Goal: Task Accomplishment & Management: Complete application form

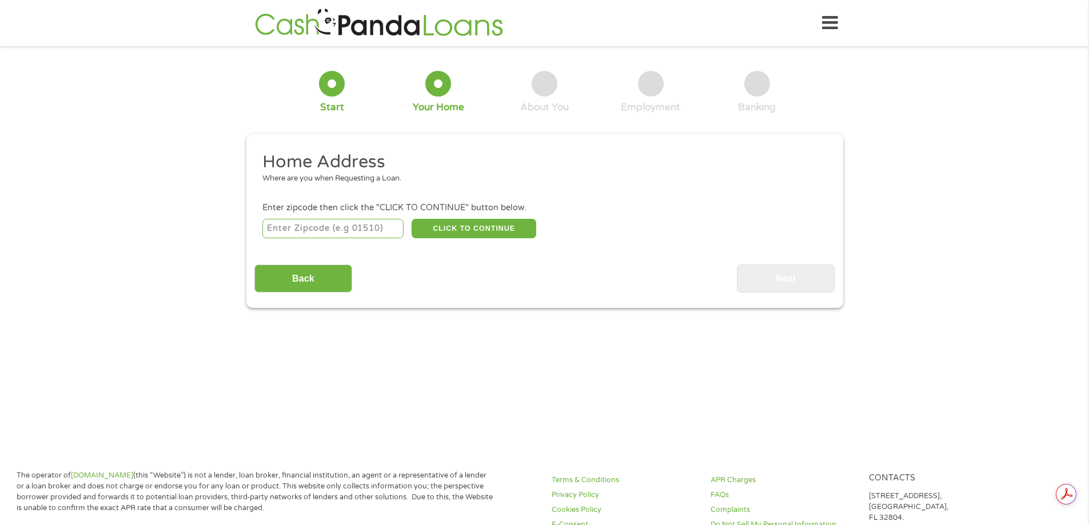
click at [354, 230] on input "number" at bounding box center [332, 228] width 141 height 19
type input "32082"
select select "[US_STATE]"
click at [465, 233] on button "CLICK TO CONTINUE" at bounding box center [474, 228] width 125 height 19
type input "32082"
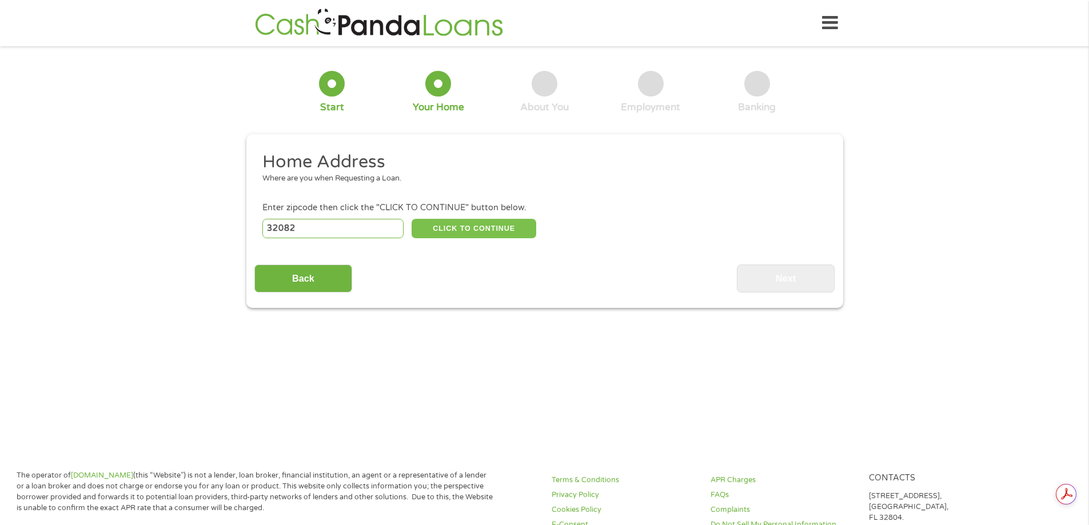
type input "[GEOGRAPHIC_DATA]"
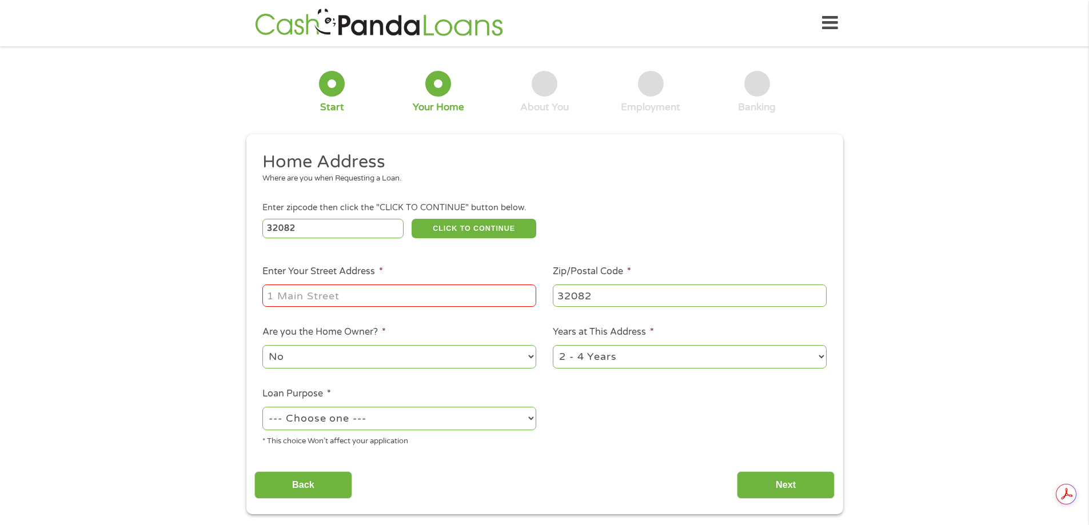
click at [406, 300] on input "Enter Your Street Address *" at bounding box center [399, 296] width 274 height 22
type input "[STREET_ADDRESS]"
click at [428, 360] on select "No Yes" at bounding box center [399, 356] width 274 height 23
click at [262, 345] on select "No Yes" at bounding box center [399, 356] width 274 height 23
click at [412, 415] on select "--- Choose one --- Pay Bills Debt Consolidation Home Improvement Major Purchase…" at bounding box center [399, 418] width 274 height 23
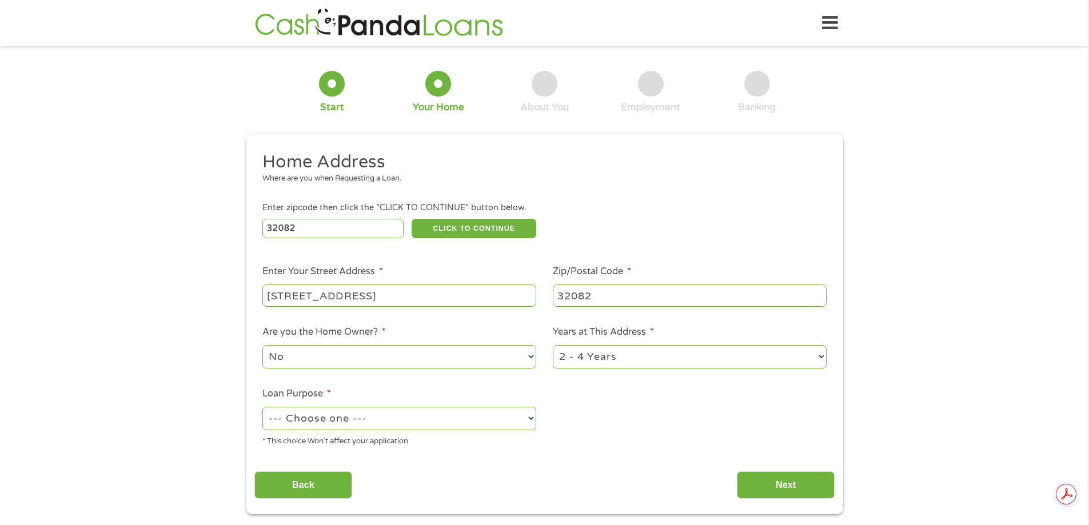
select select "paybills"
click at [262, 407] on select "--- Choose one --- Pay Bills Debt Consolidation Home Improvement Major Purchase…" at bounding box center [399, 418] width 274 height 23
click at [795, 495] on input "Next" at bounding box center [786, 486] width 98 height 28
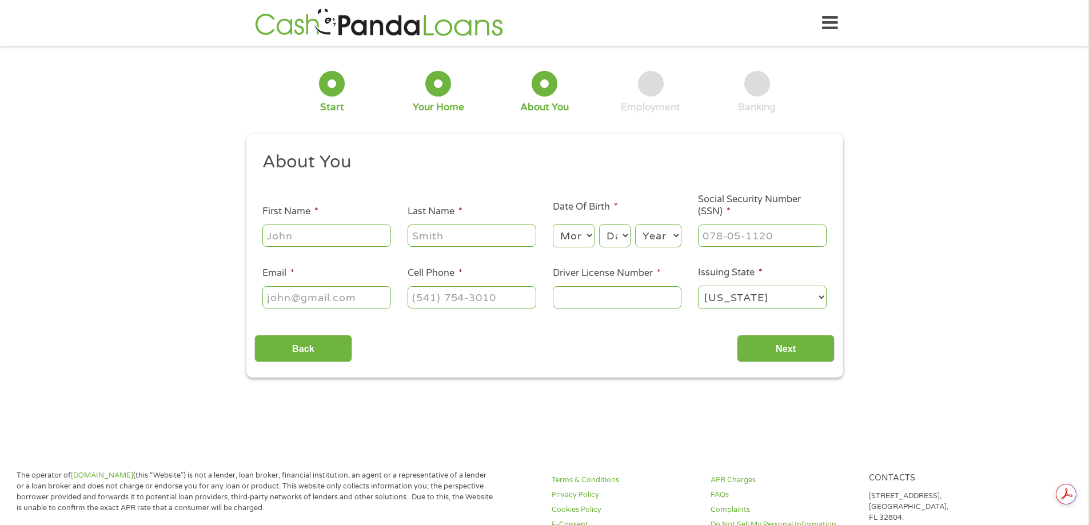
click at [347, 242] on input "First Name *" at bounding box center [326, 236] width 129 height 22
type input "[PERSON_NAME]"
type input "[EMAIL_ADDRESS][DOMAIN_NAME]"
type input "[PHONE_NUMBER]"
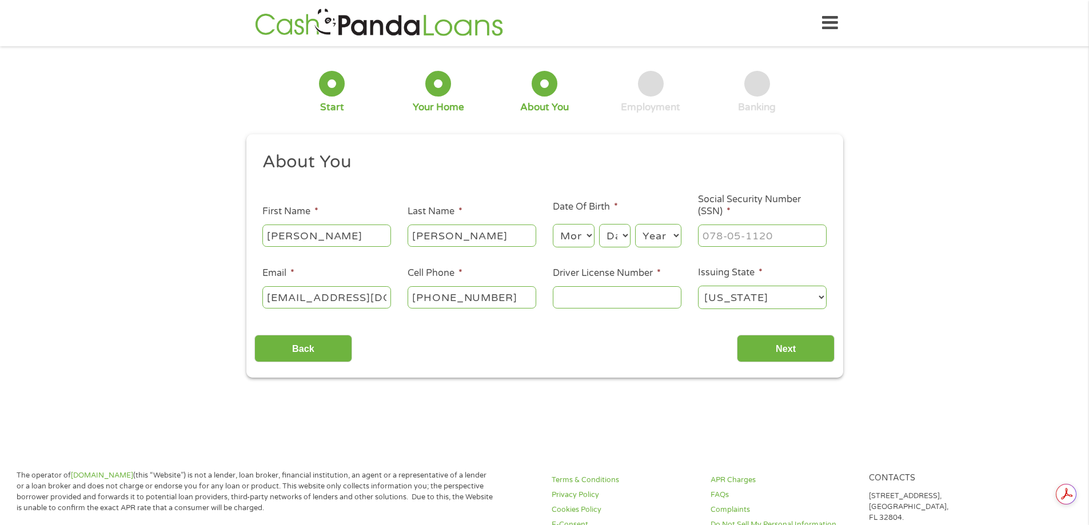
click at [587, 233] on select "Month 1 2 3 4 5 6 7 8 9 10 11 12" at bounding box center [574, 235] width 42 height 23
select select "6"
click at [553, 224] on select "Month 1 2 3 4 5 6 7 8 9 10 11 12" at bounding box center [574, 235] width 42 height 23
click at [614, 240] on select "Day 1 2 3 4 5 6 7 8 9 10 11 12 13 14 15 16 17 18 19 20 21 22 23 24 25 26 27 28 …" at bounding box center [614, 235] width 31 height 23
select select "27"
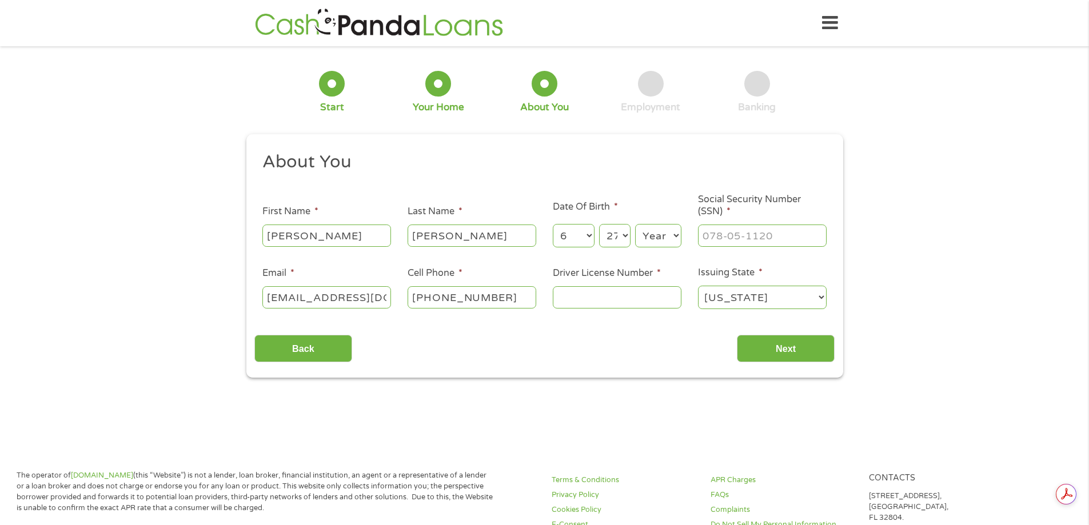
click at [599, 224] on select "Day 1 2 3 4 5 6 7 8 9 10 11 12 13 14 15 16 17 18 19 20 21 22 23 24 25 26 27 28 …" at bounding box center [614, 235] width 31 height 23
click at [657, 237] on select "Year [DATE] 2006 2005 2004 2003 2002 2001 2000 1999 1998 1997 1996 1995 1994 19…" at bounding box center [658, 235] width 46 height 23
select select "1973"
click at [635, 224] on select "Year [DATE] 2006 2005 2004 2003 2002 2001 2000 1999 1998 1997 1996 1995 1994 19…" at bounding box center [658, 235] width 46 height 23
click at [747, 235] on input "___-__-____" at bounding box center [762, 236] width 129 height 22
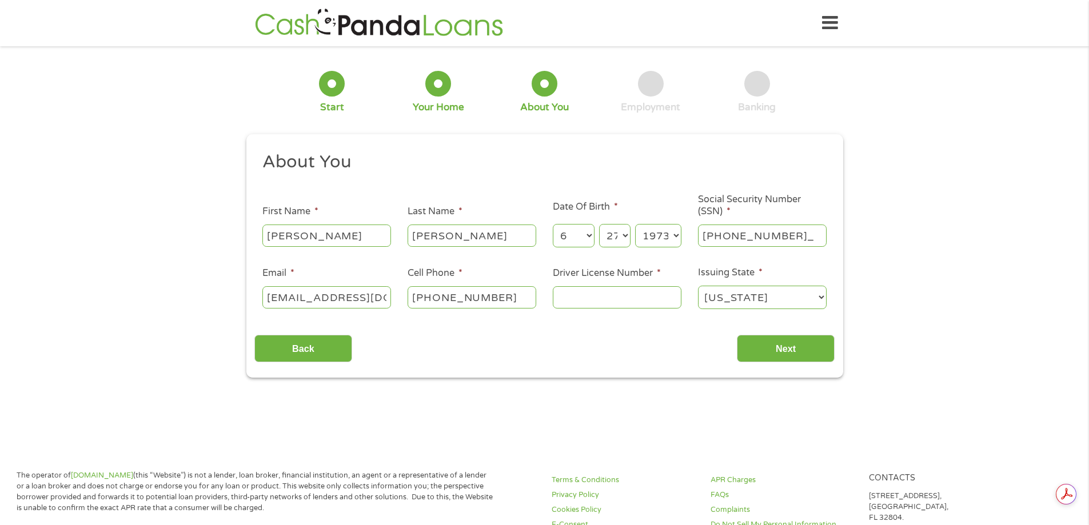
type input "235-33-1523"
click at [577, 302] on input "Driver License Number *" at bounding box center [617, 297] width 129 height 22
type input "d620421737270"
click at [787, 344] on input "Next" at bounding box center [786, 349] width 98 height 28
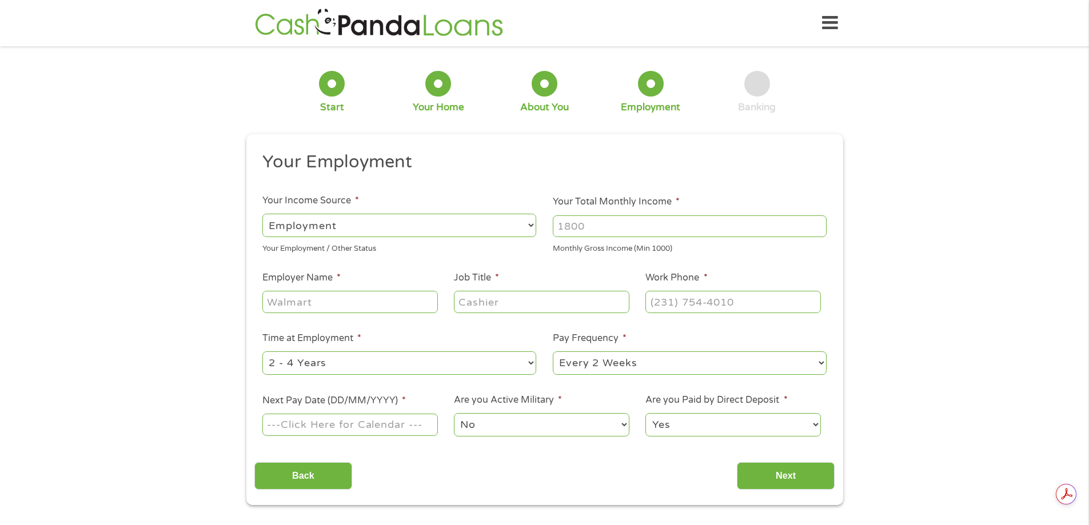
click at [356, 424] on input "Next Pay Date (DD/MM/YYYY) *" at bounding box center [349, 425] width 175 height 22
type input "[DATE]"
click at [752, 477] on input "Next" at bounding box center [786, 476] width 98 height 28
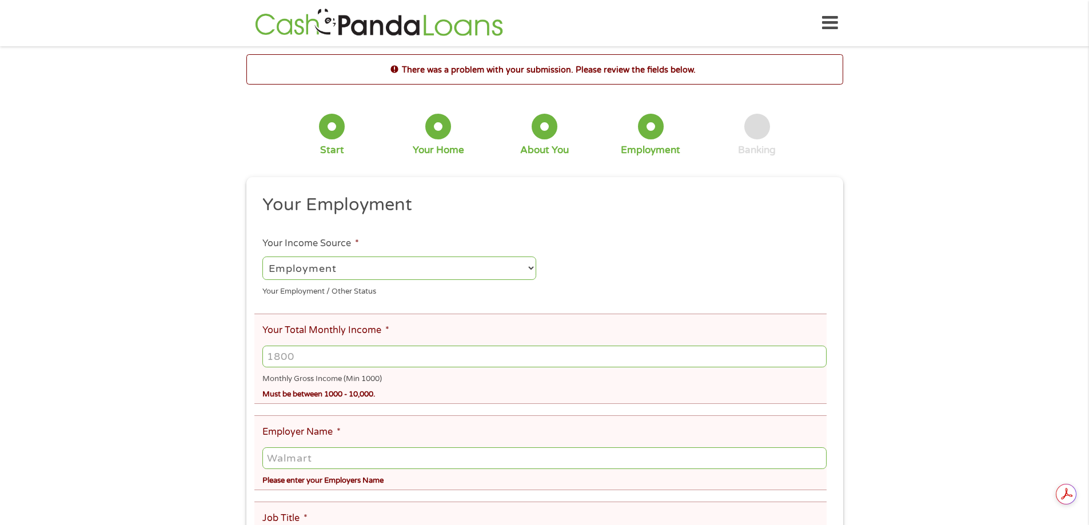
click at [372, 362] on input "Your Total Monthly Income *" at bounding box center [544, 357] width 564 height 22
type input "3000"
click at [341, 450] on input "Employer Name *" at bounding box center [544, 459] width 564 height 22
type input "[PERSON_NAME] music and entertainment"
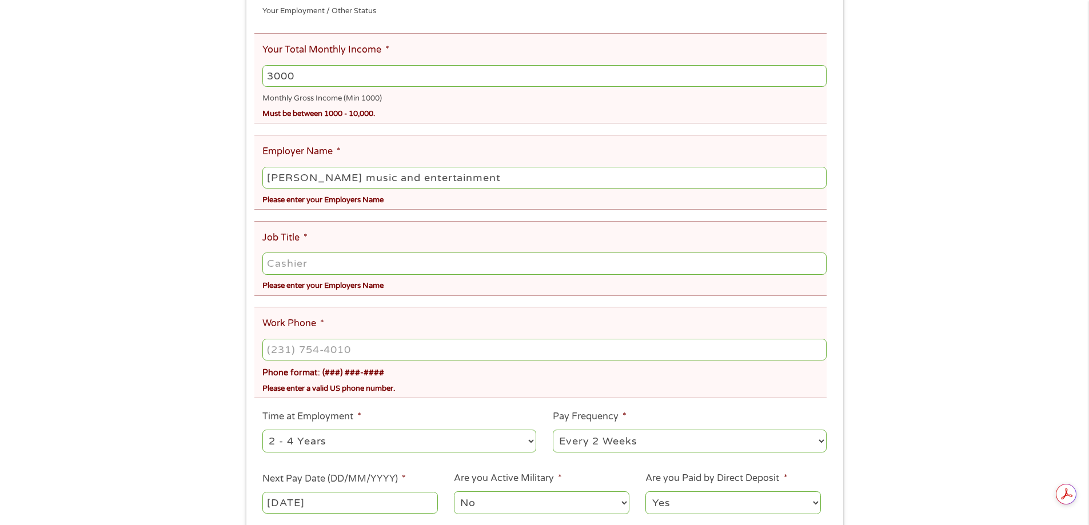
scroll to position [282, 0]
type input "sales director"
click at [328, 348] on input "(___) ___-____" at bounding box center [544, 349] width 564 height 22
drag, startPoint x: 391, startPoint y: 351, endPoint x: 48, endPoint y: 312, distance: 345.2
click at [48, 312] on div "There was a problem with your submission. Please review the fields below. 1 Sta…" at bounding box center [544, 177] width 1089 height 810
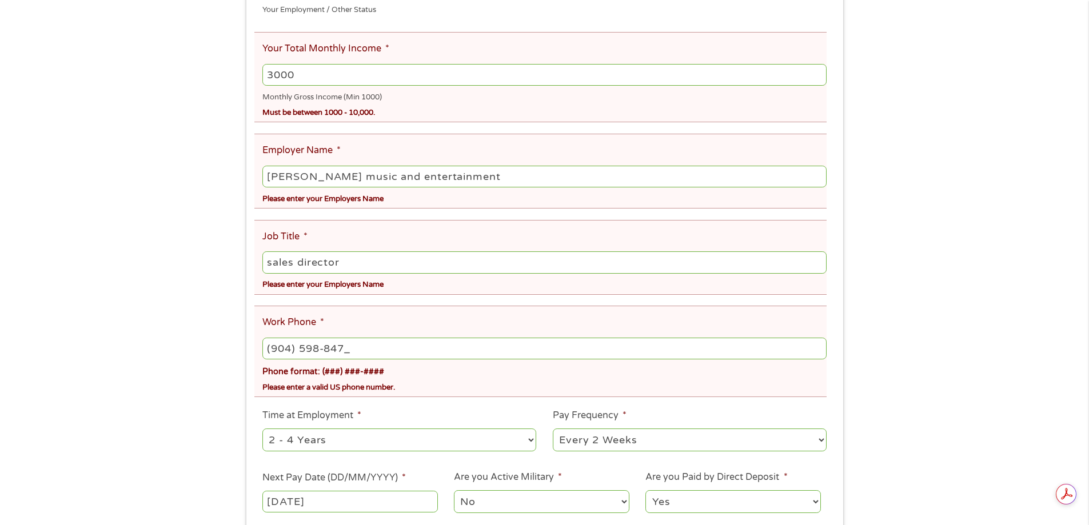
type input "[PHONE_NUMBER]"
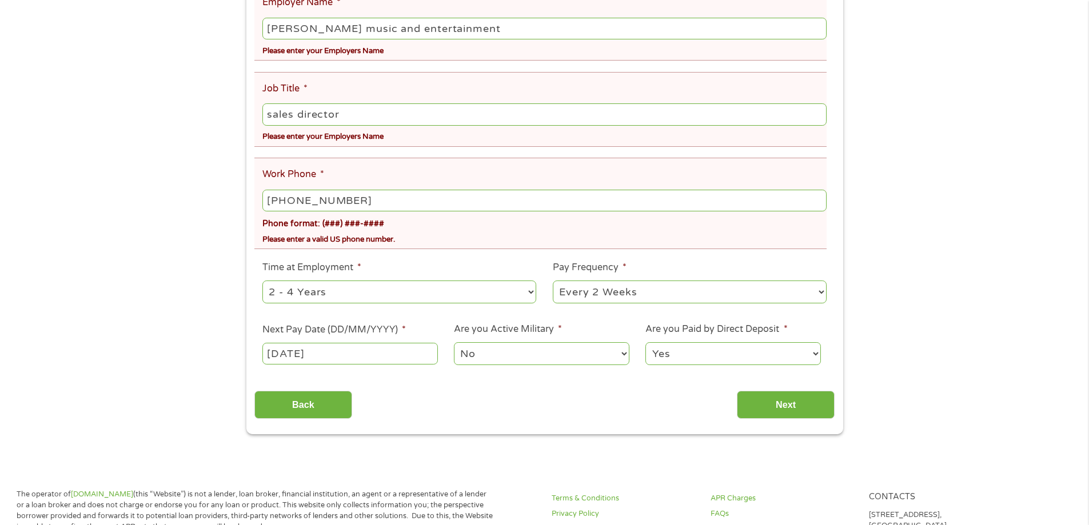
scroll to position [453, 0]
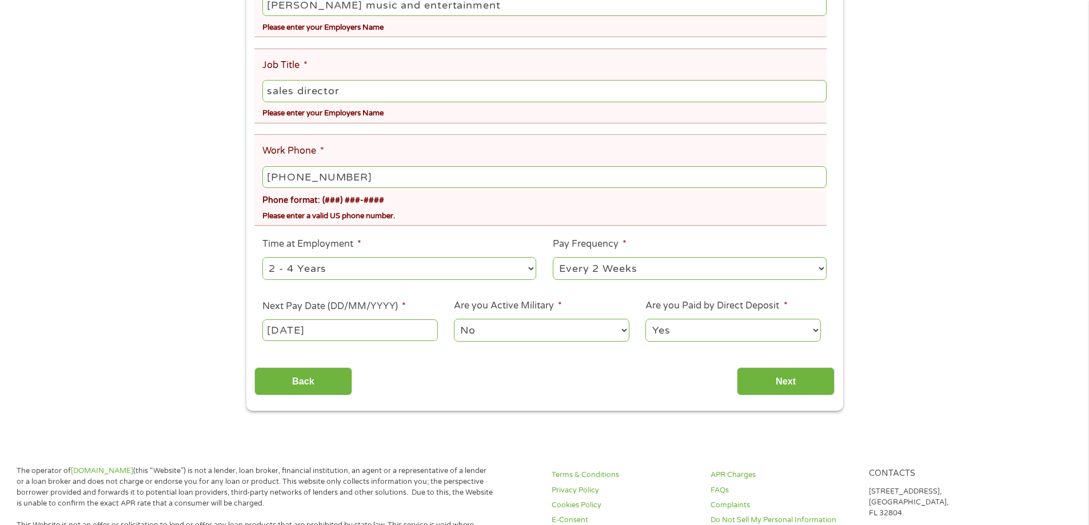
click at [701, 277] on select "--- Choose one --- Every 2 Weeks Every Week Monthly Semi-Monthly" at bounding box center [690, 268] width 274 height 23
select select "weekly"
click at [553, 257] on select "--- Choose one --- Every 2 Weeks Every Week Monthly Semi-Monthly" at bounding box center [690, 268] width 274 height 23
click at [314, 330] on body "Home Get Loan Offer How it works FAQs Blog Cash Loans Quick Loans Online Loans …" at bounding box center [544, 349] width 1089 height 1605
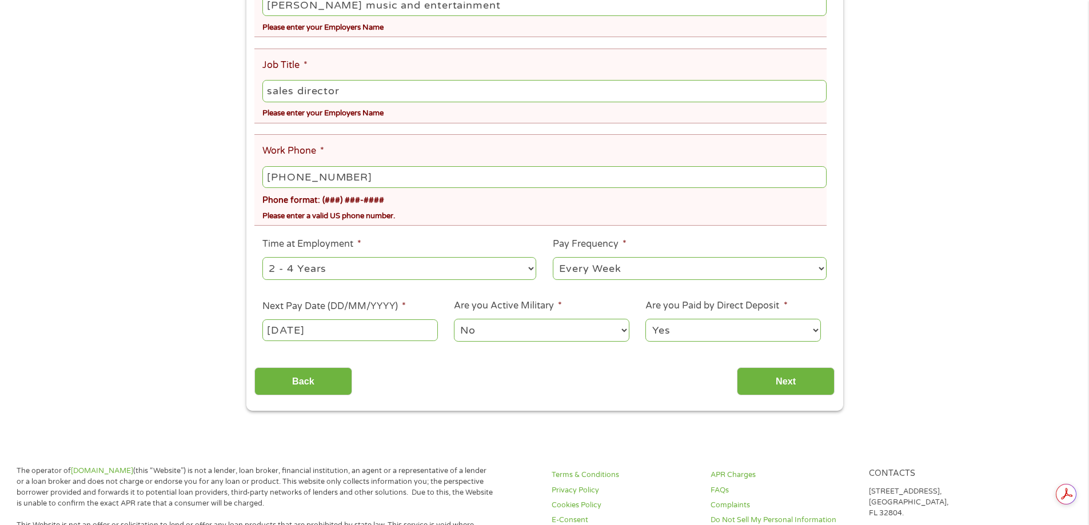
click at [486, 330] on select "No Yes" at bounding box center [541, 330] width 175 height 23
click at [771, 386] on input "Next" at bounding box center [786, 382] width 98 height 28
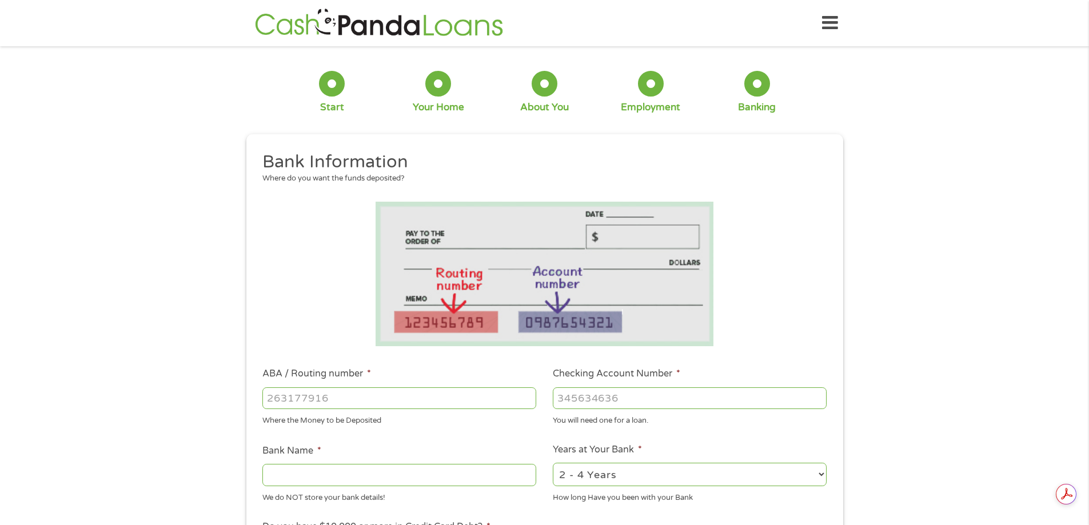
click at [376, 396] on input "ABA / Routing number *" at bounding box center [399, 399] width 274 height 22
type input "267084131"
type input "[PERSON_NAME] [PERSON_NAME] BANK NA"
type input "267084131"
click at [627, 400] on input "Checking Account Number *" at bounding box center [690, 399] width 274 height 22
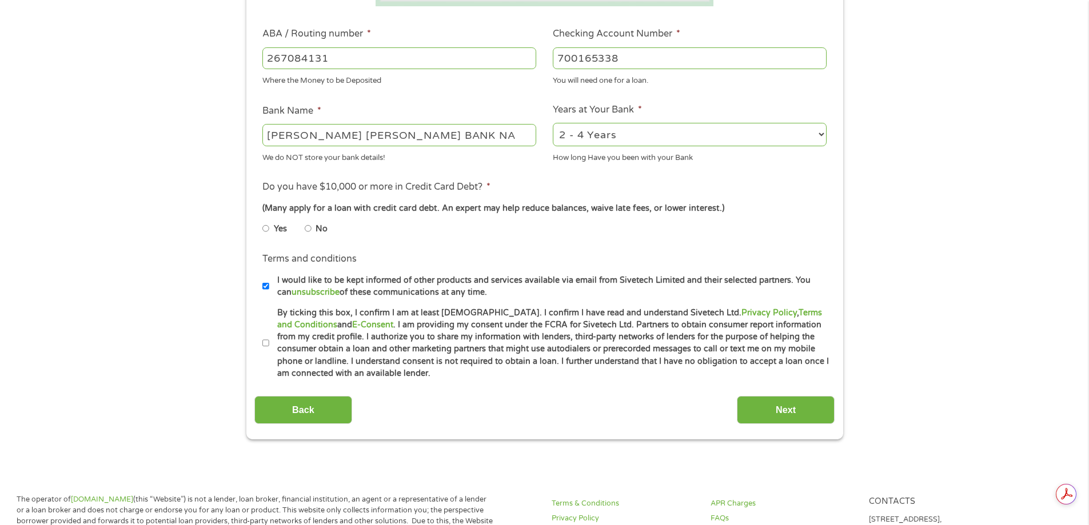
scroll to position [343, 0]
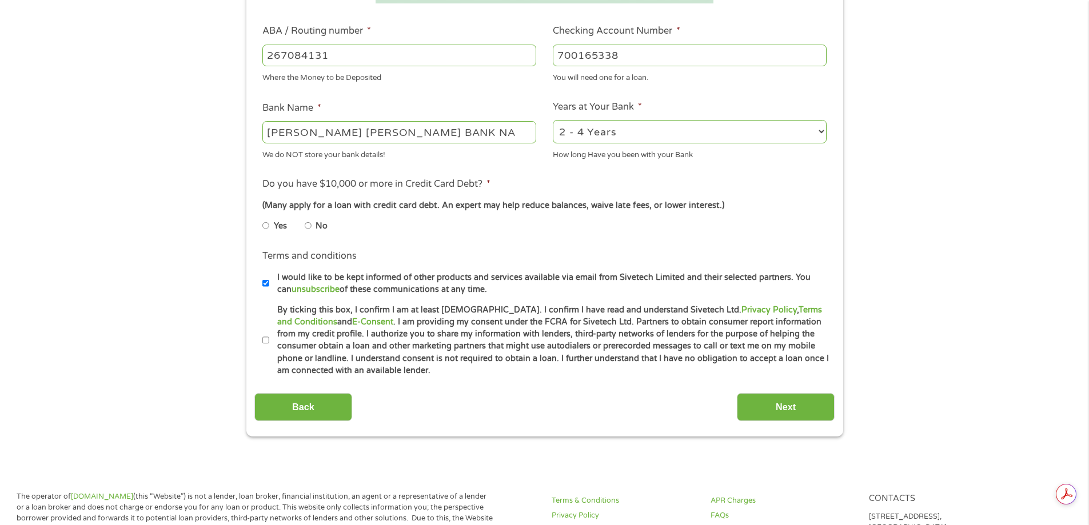
type input "700165338"
click at [313, 222] on li "No" at bounding box center [325, 226] width 41 height 22
click at [262, 338] on input "By ticking this box, I confirm I am at least [DEMOGRAPHIC_DATA]. I confirm I ha…" at bounding box center [265, 341] width 7 height 18
checkbox input "true"
click at [309, 229] on input "No" at bounding box center [308, 226] width 7 height 18
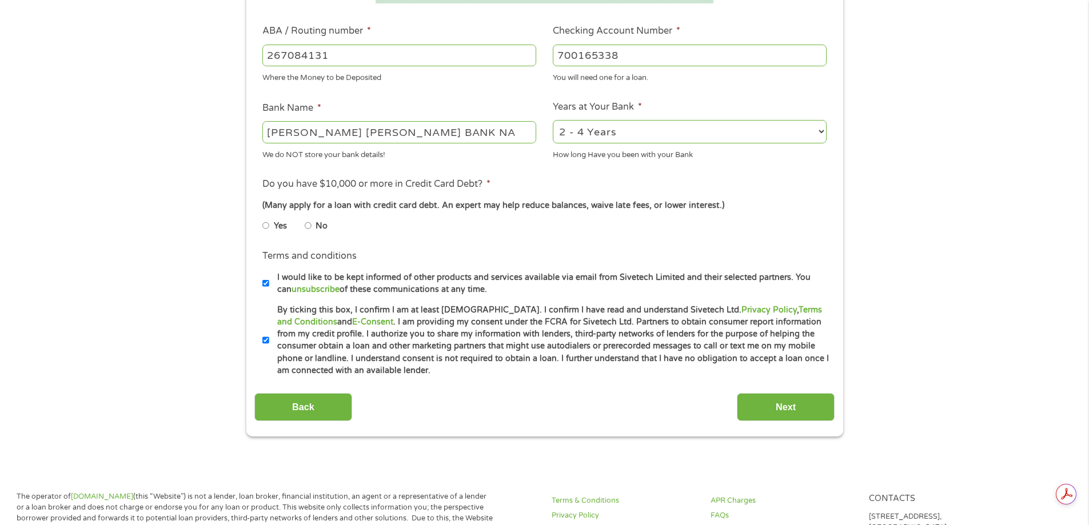
radio input "true"
click at [776, 404] on input "Next" at bounding box center [786, 407] width 98 height 28
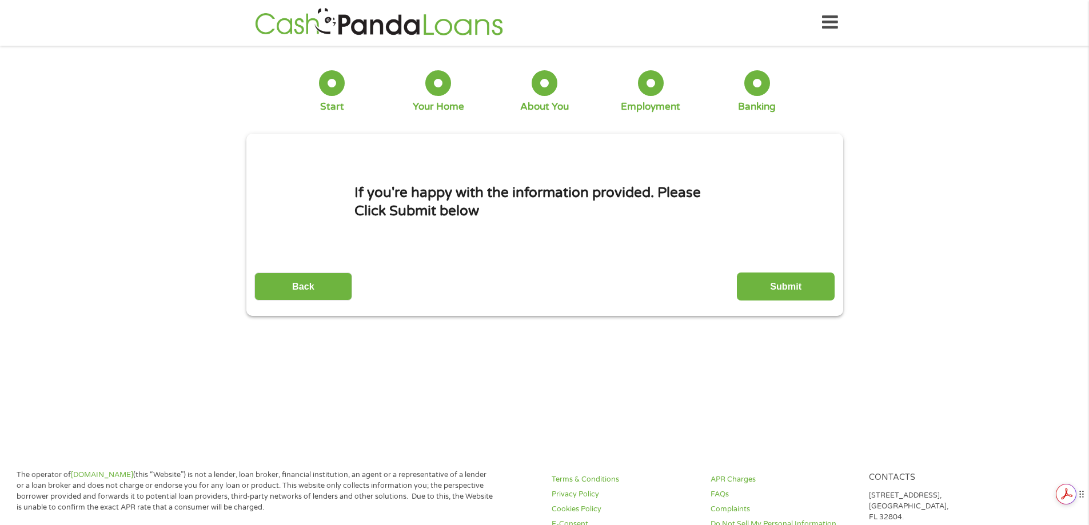
scroll to position [0, 0]
click at [809, 280] on input "Submit" at bounding box center [786, 287] width 98 height 28
